Goal: Information Seeking & Learning: Check status

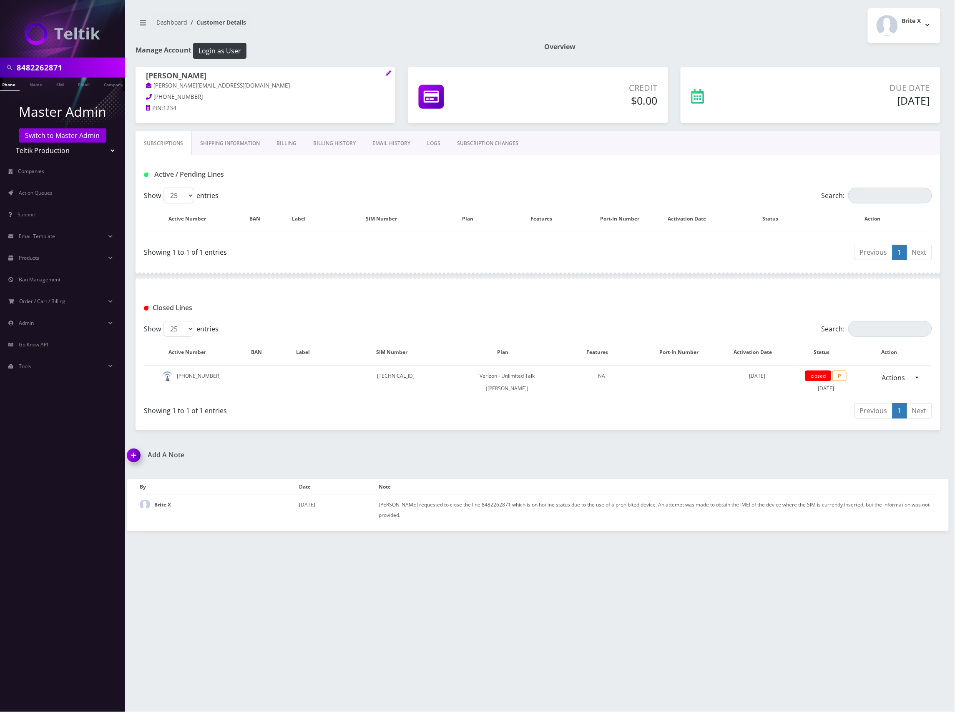
scroll to position [0, 9]
click at [53, 66] on input "8482262871" at bounding box center [70, 68] width 106 height 16
paste input "53522722"
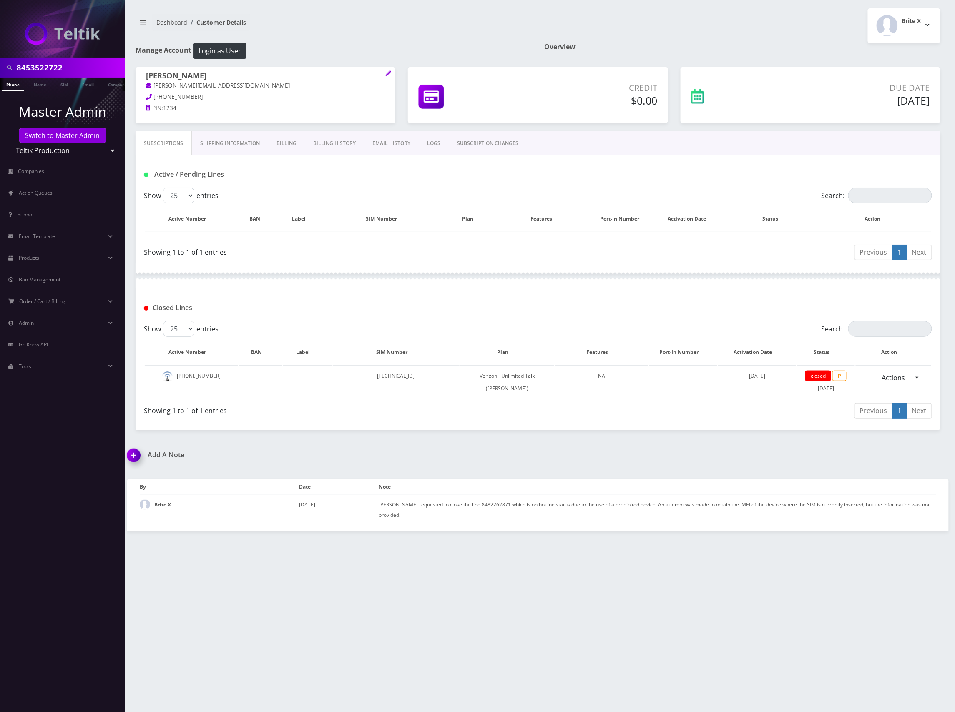
type input "8453522722"
click at [8, 88] on li at bounding box center [4, 86] width 8 height 21
click at [10, 85] on link "Phone" at bounding box center [13, 85] width 22 height 14
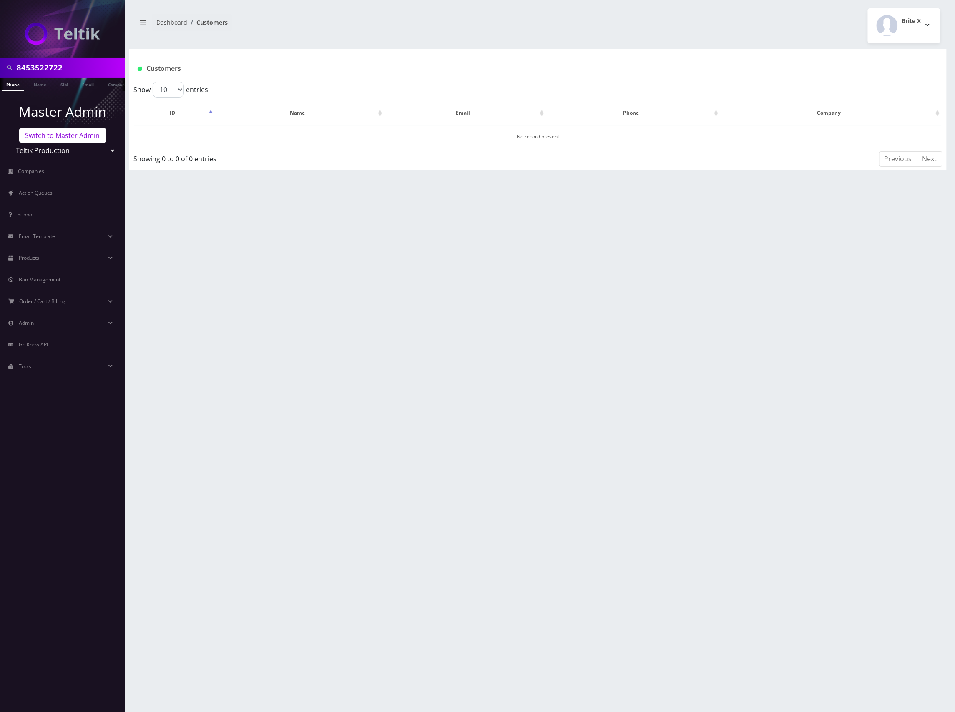
click at [73, 133] on link "Switch to Master Admin" at bounding box center [62, 135] width 87 height 14
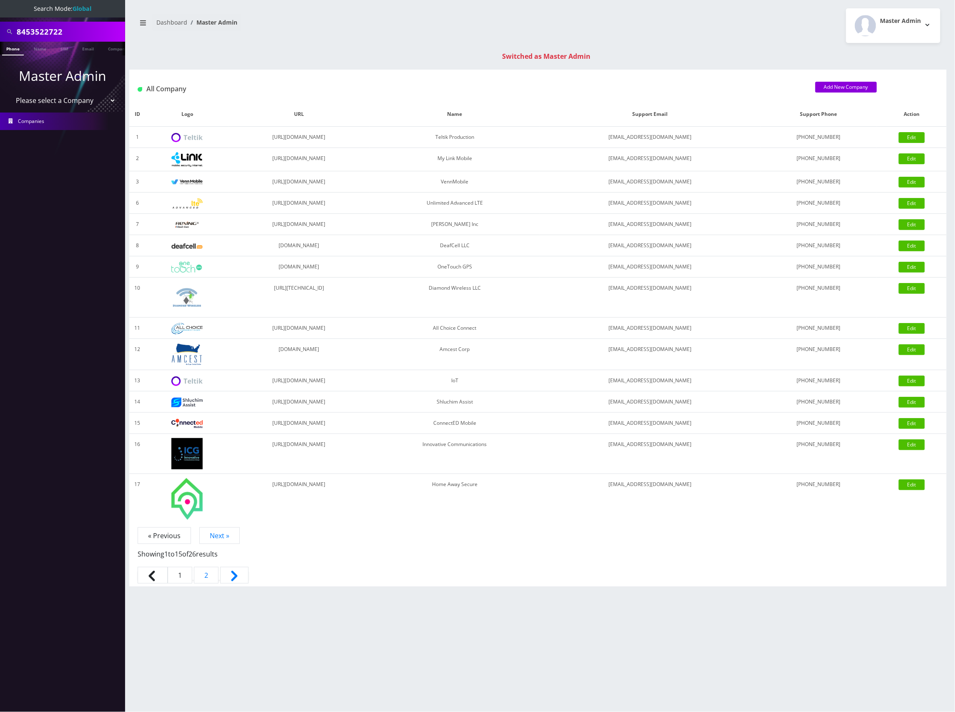
click at [13, 48] on link "Phone" at bounding box center [13, 49] width 22 height 14
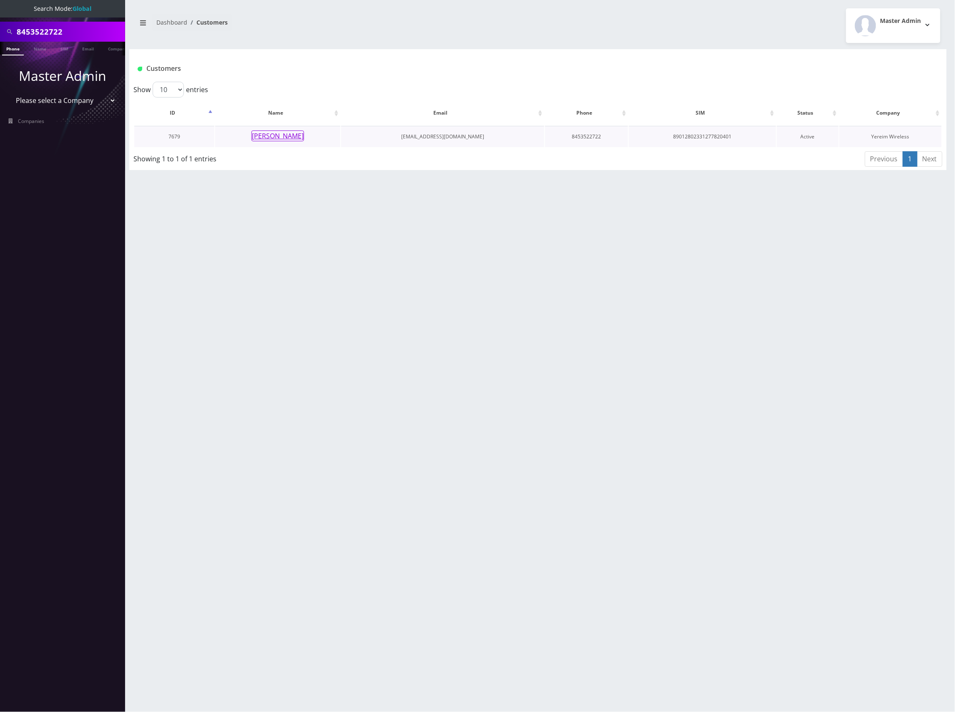
click at [273, 137] on button "[PERSON_NAME]" at bounding box center [277, 135] width 53 height 11
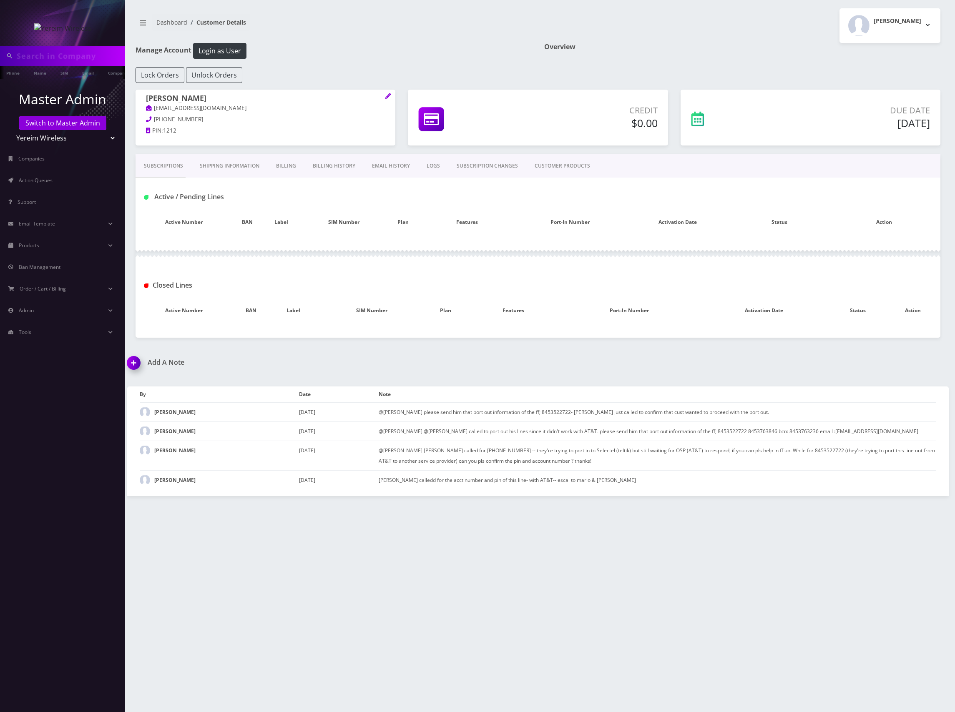
type input "8453522722"
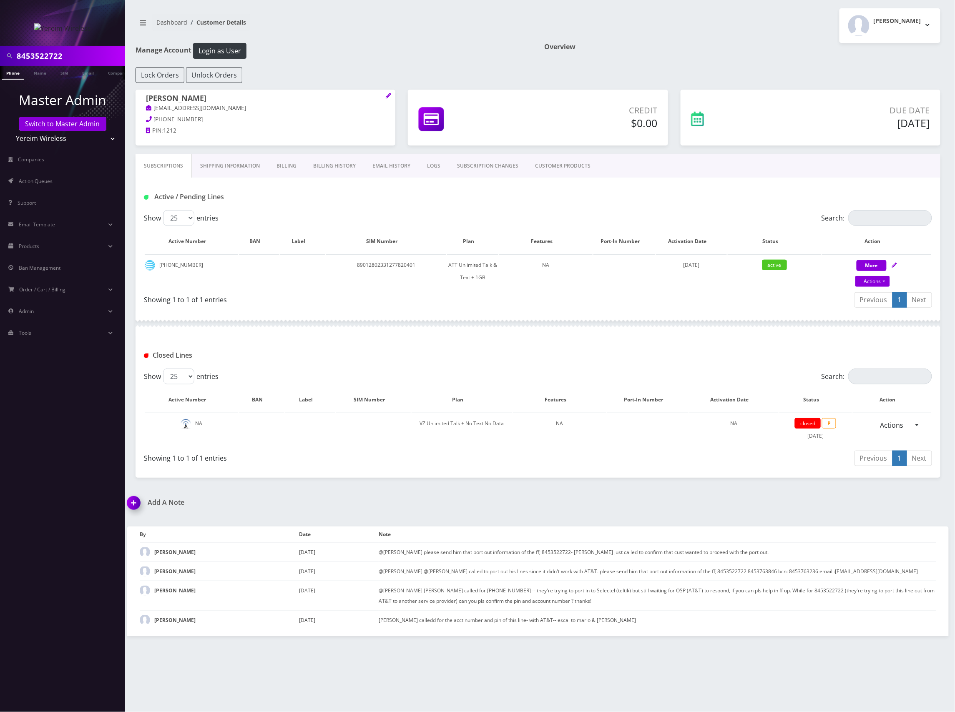
click at [213, 165] on link "Shipping Information" at bounding box center [230, 166] width 76 height 24
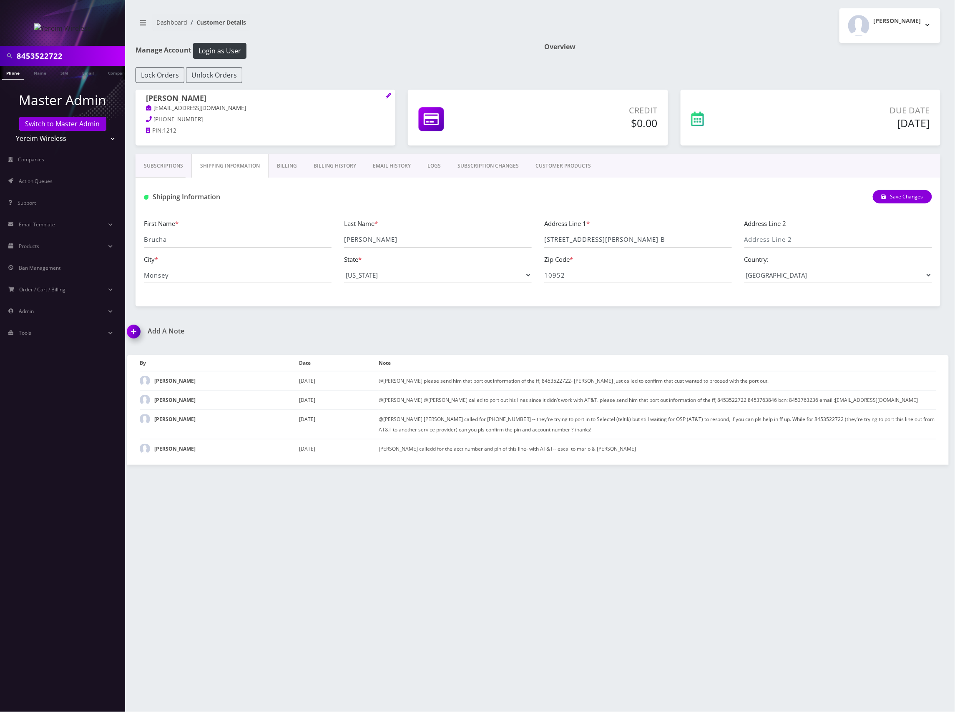
click at [231, 166] on link "Shipping Information" at bounding box center [229, 166] width 77 height 24
click at [177, 163] on link "Subscriptions" at bounding box center [163, 166] width 56 height 24
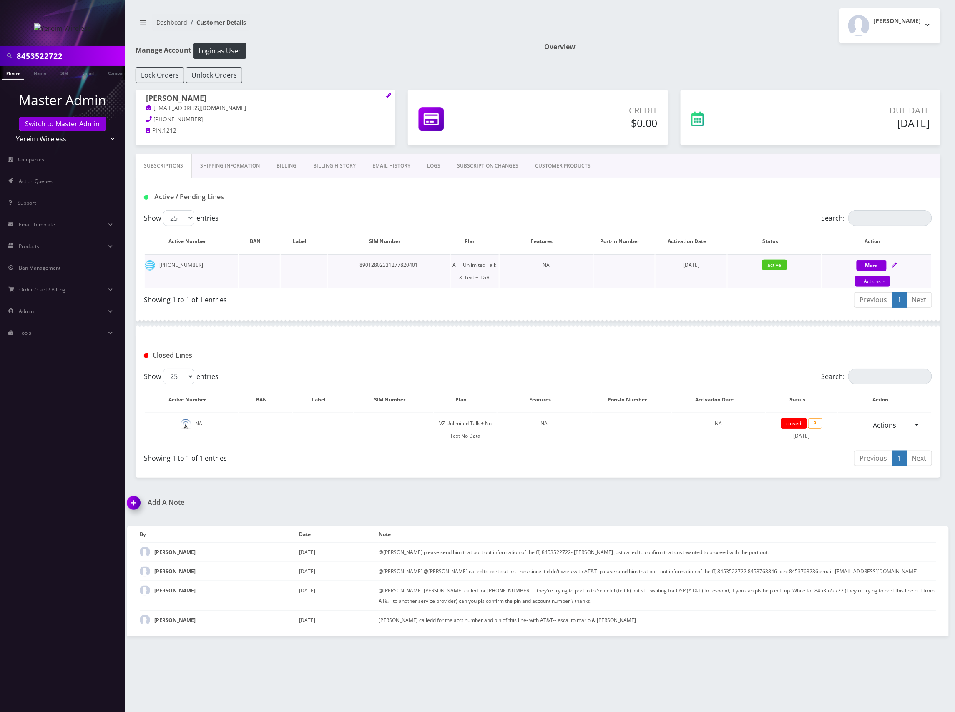
click at [406, 267] on td "89012802331277820401" at bounding box center [389, 271] width 122 height 34
copy td "89012802331277820401"
